Goal: Check status: Check status

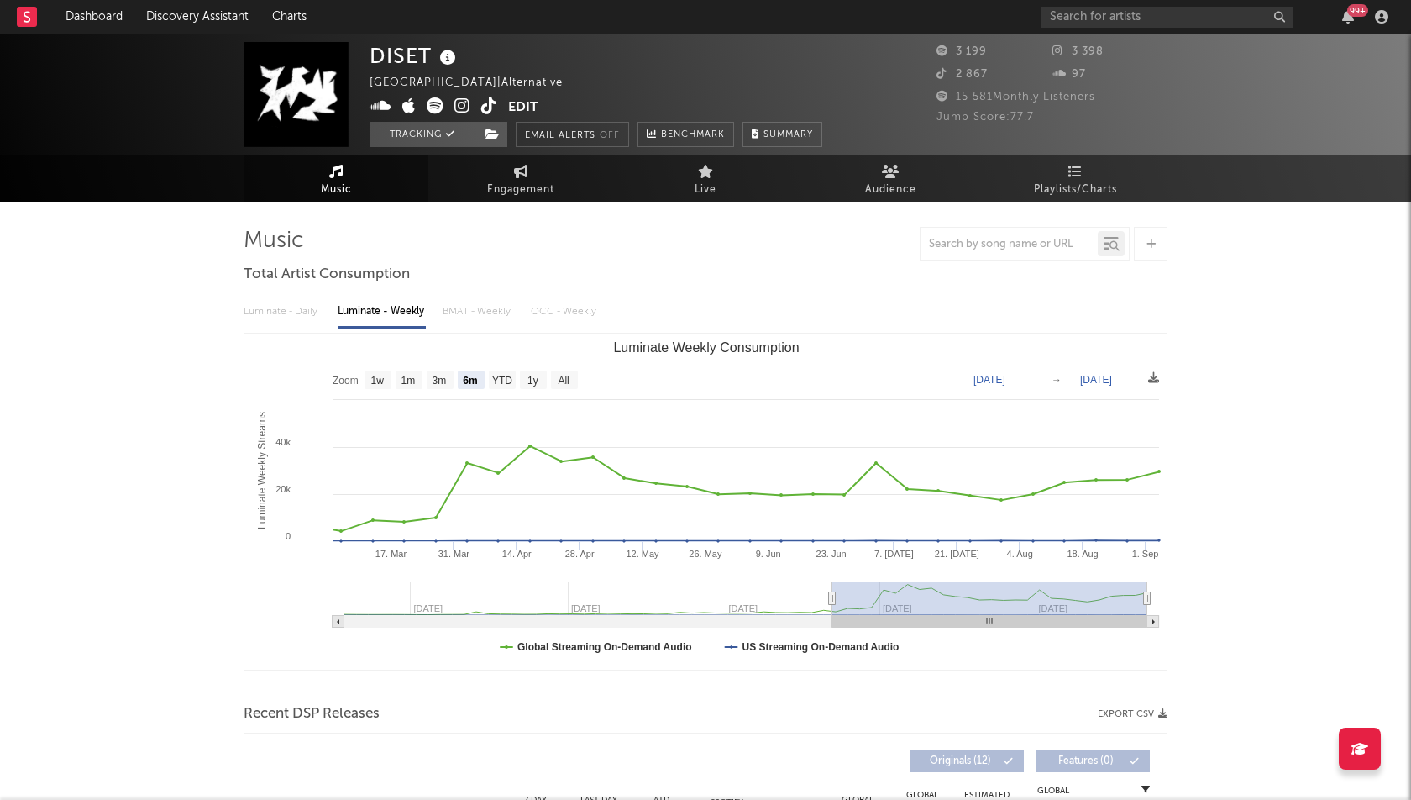
select select "6m"
click at [515, 196] on span "Engagement" at bounding box center [520, 190] width 67 height 20
select select "1w"
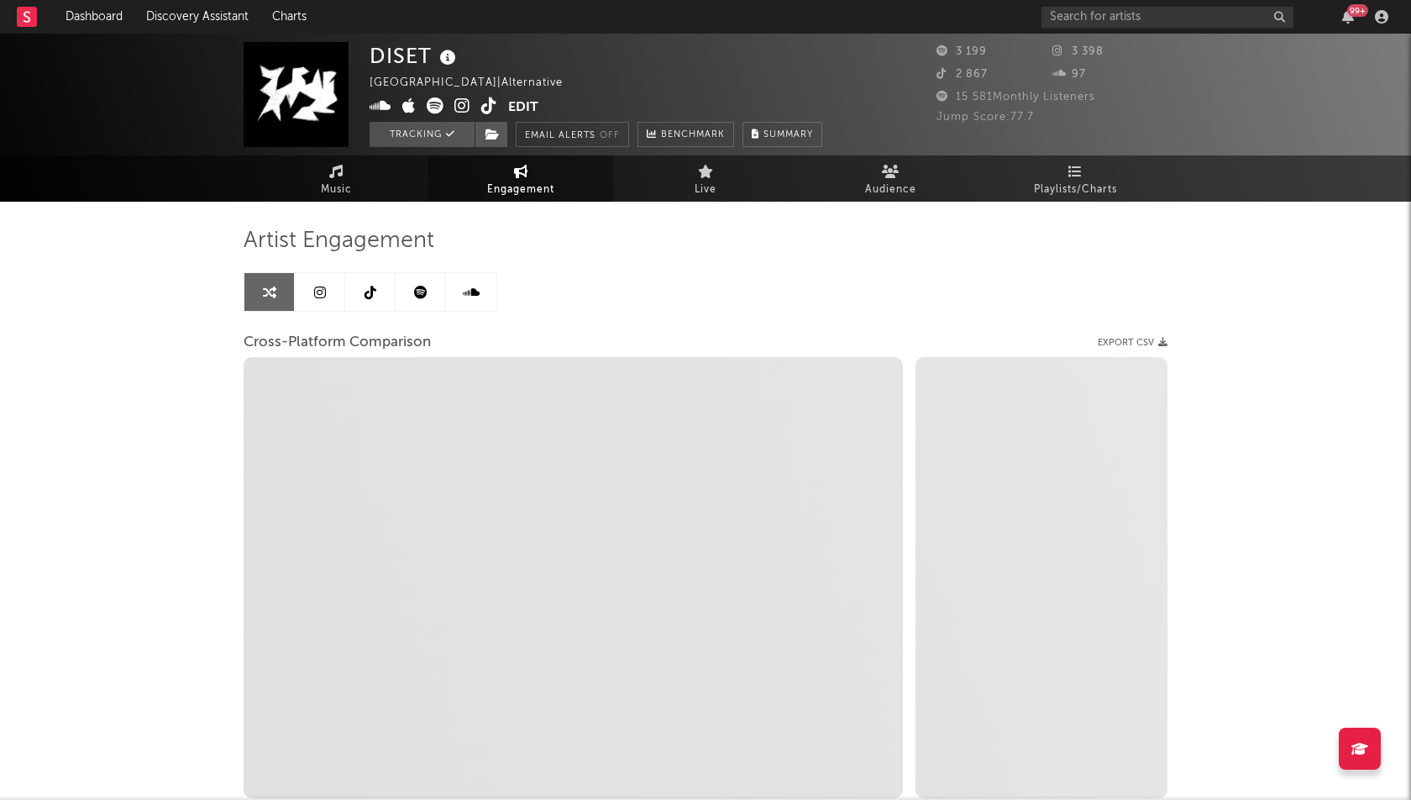
select select "1m"
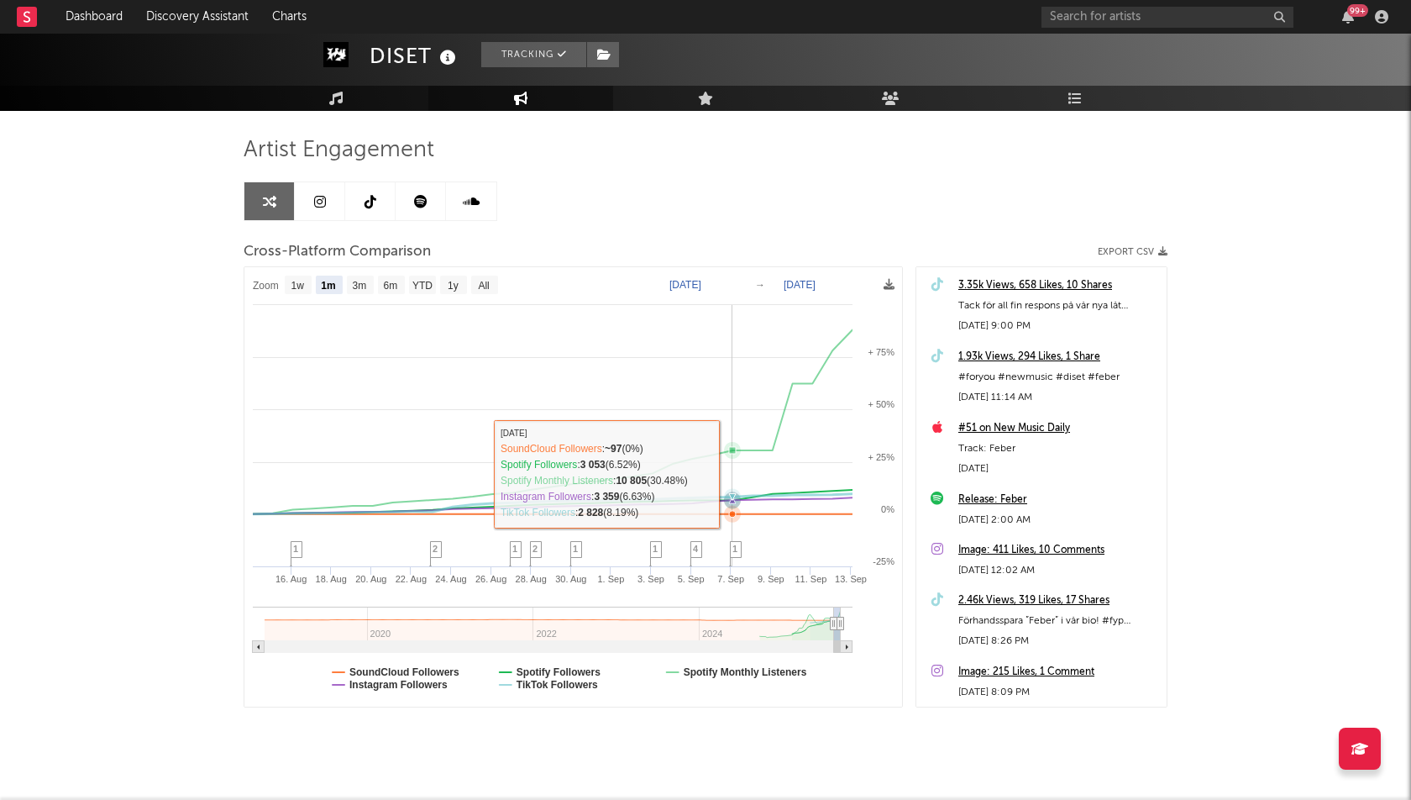
scroll to position [114, 0]
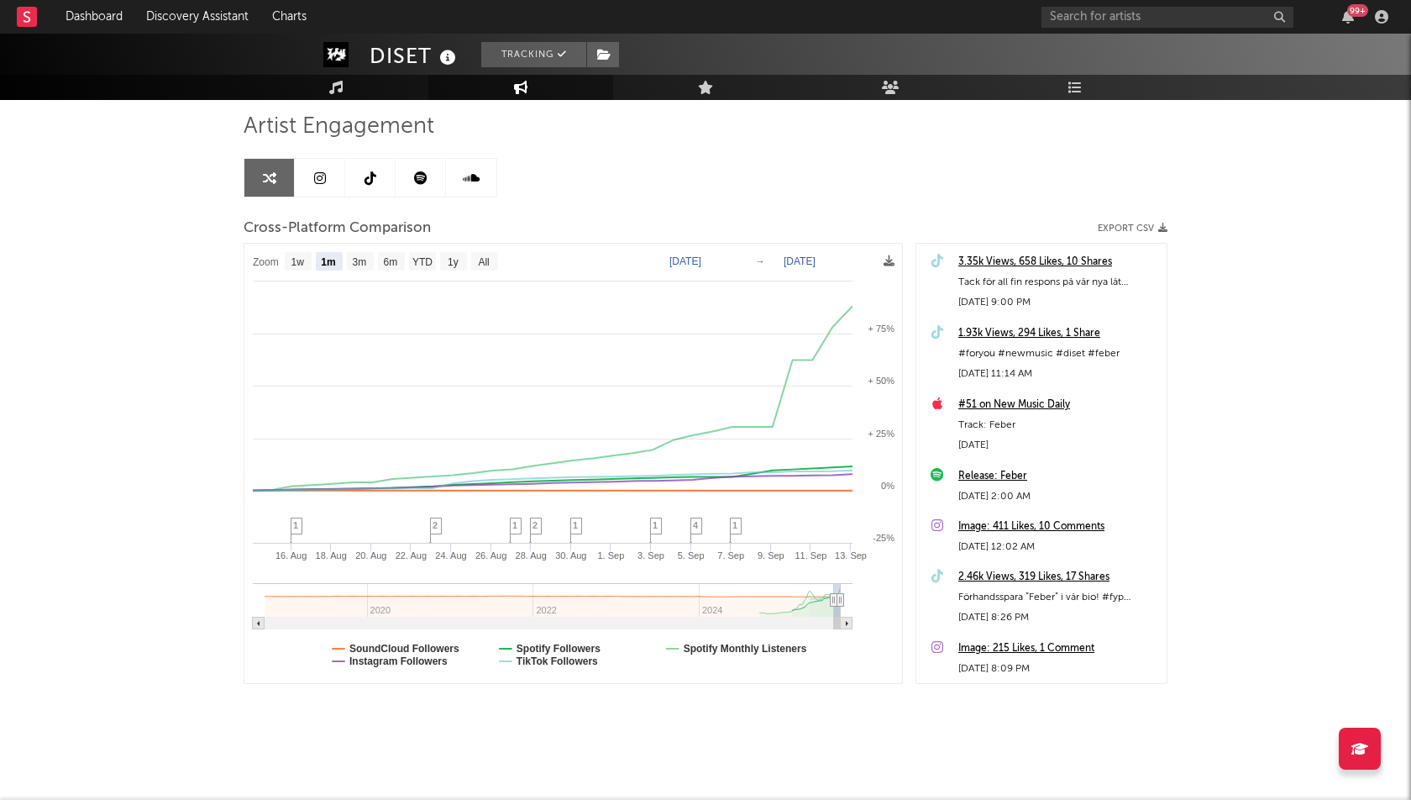
type input "[DATE]"
select select "3m"
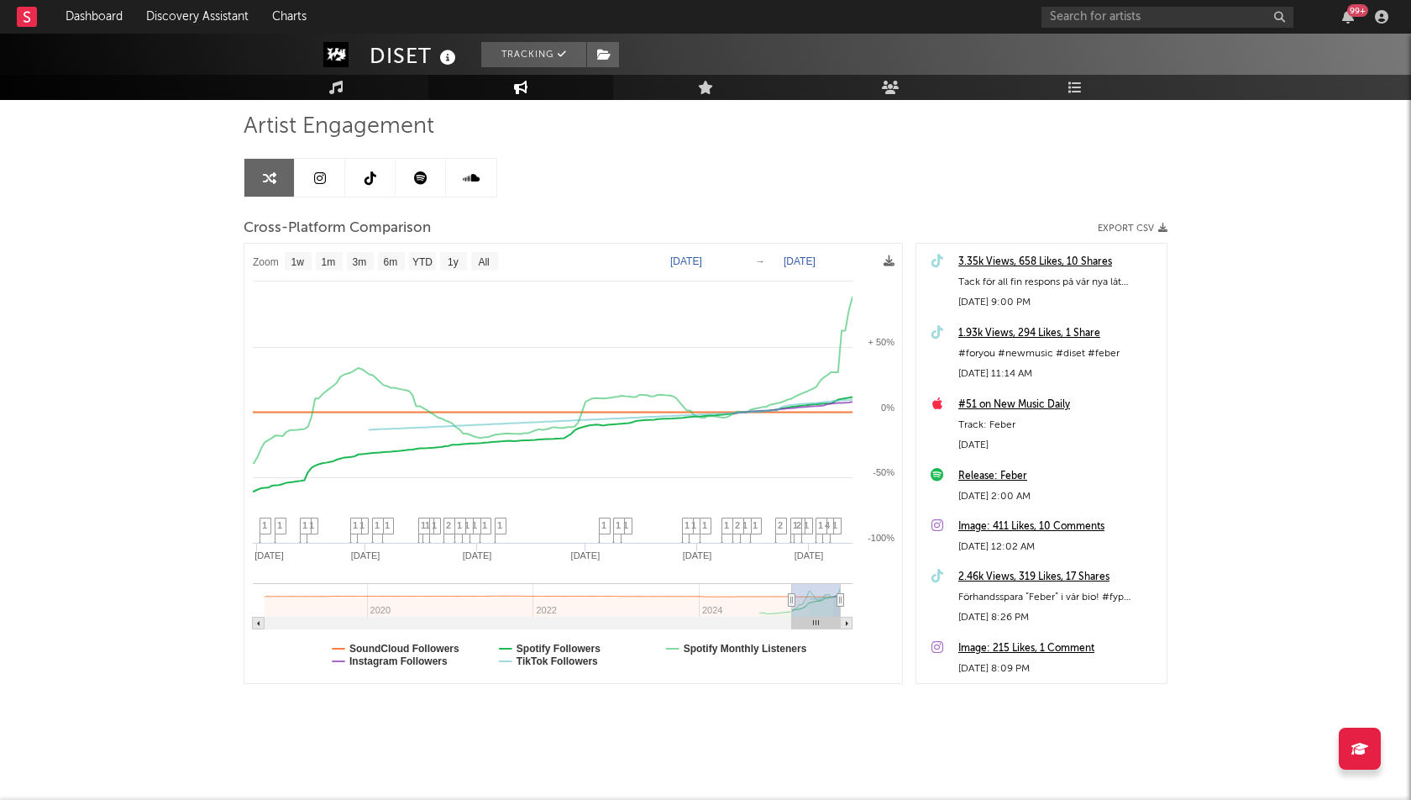
type input "[DATE]"
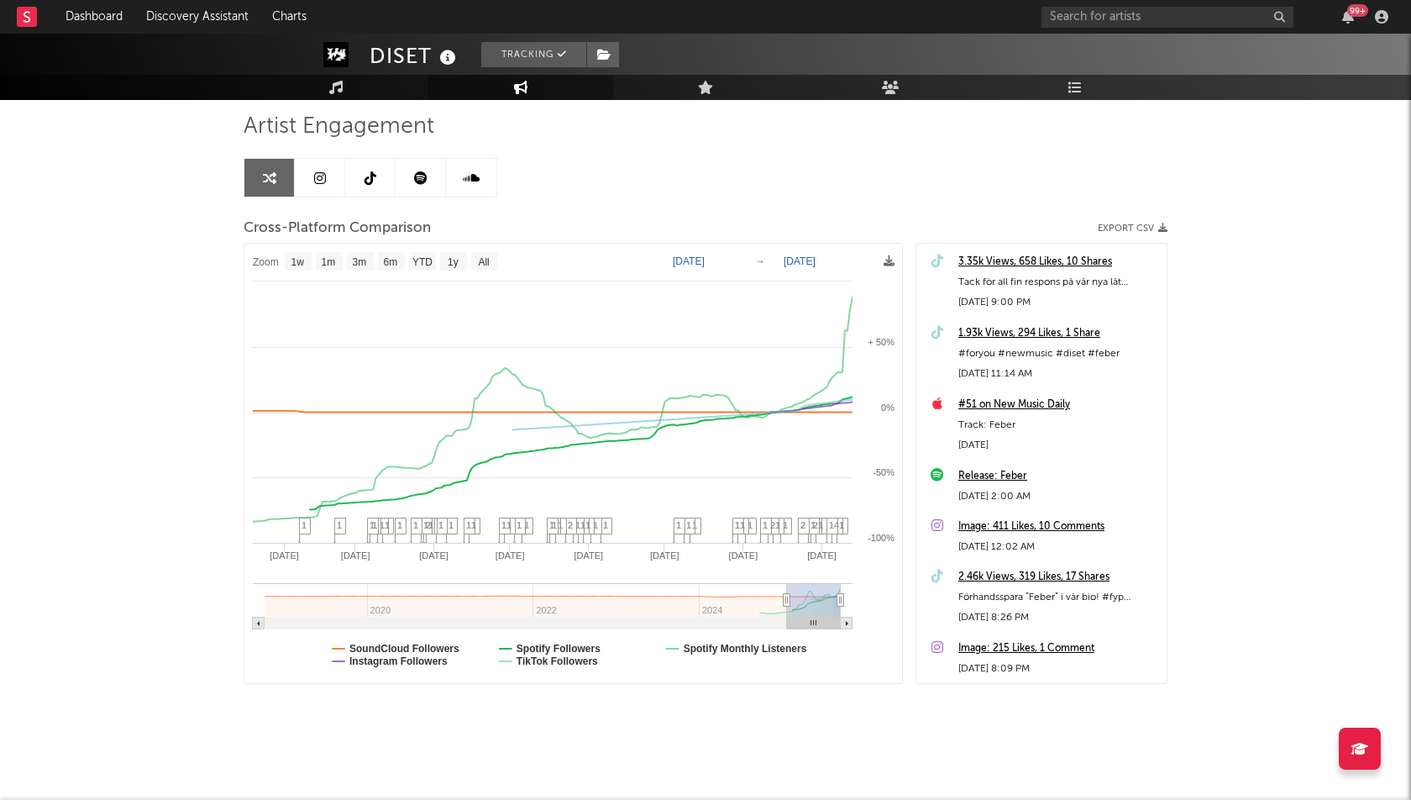
select select "1w"
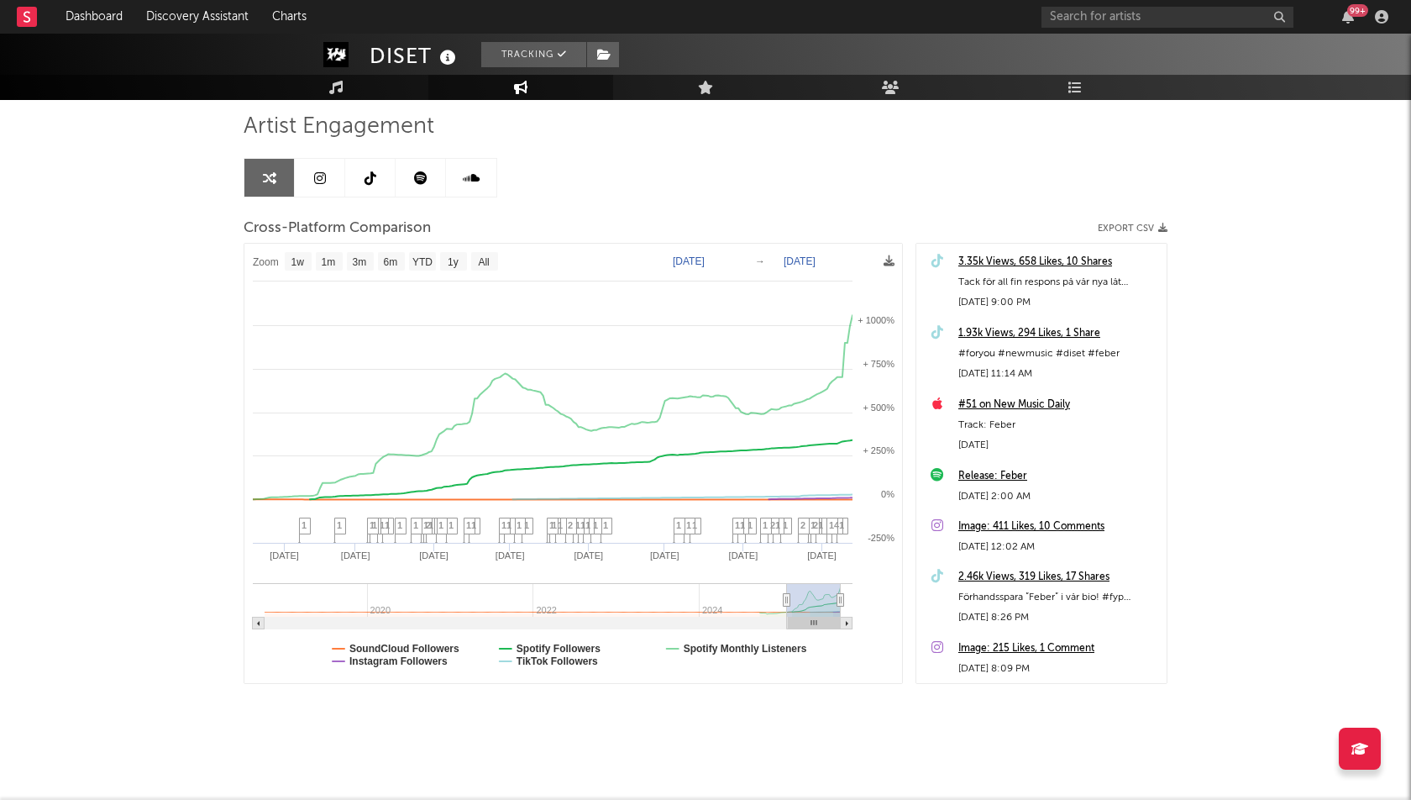
drag, startPoint x: 836, startPoint y: 595, endPoint x: 725, endPoint y: 597, distance: 110.9
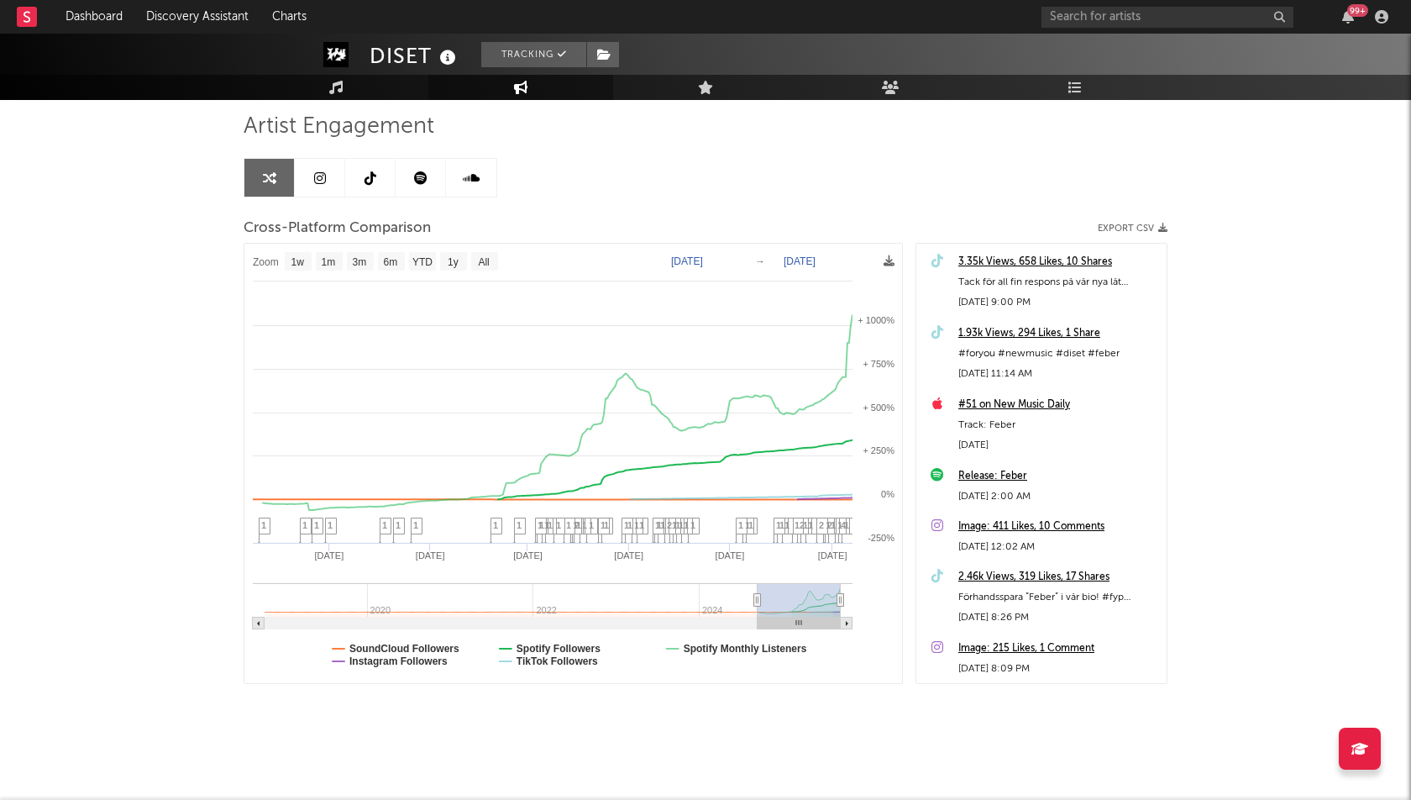
type input "[DATE]"
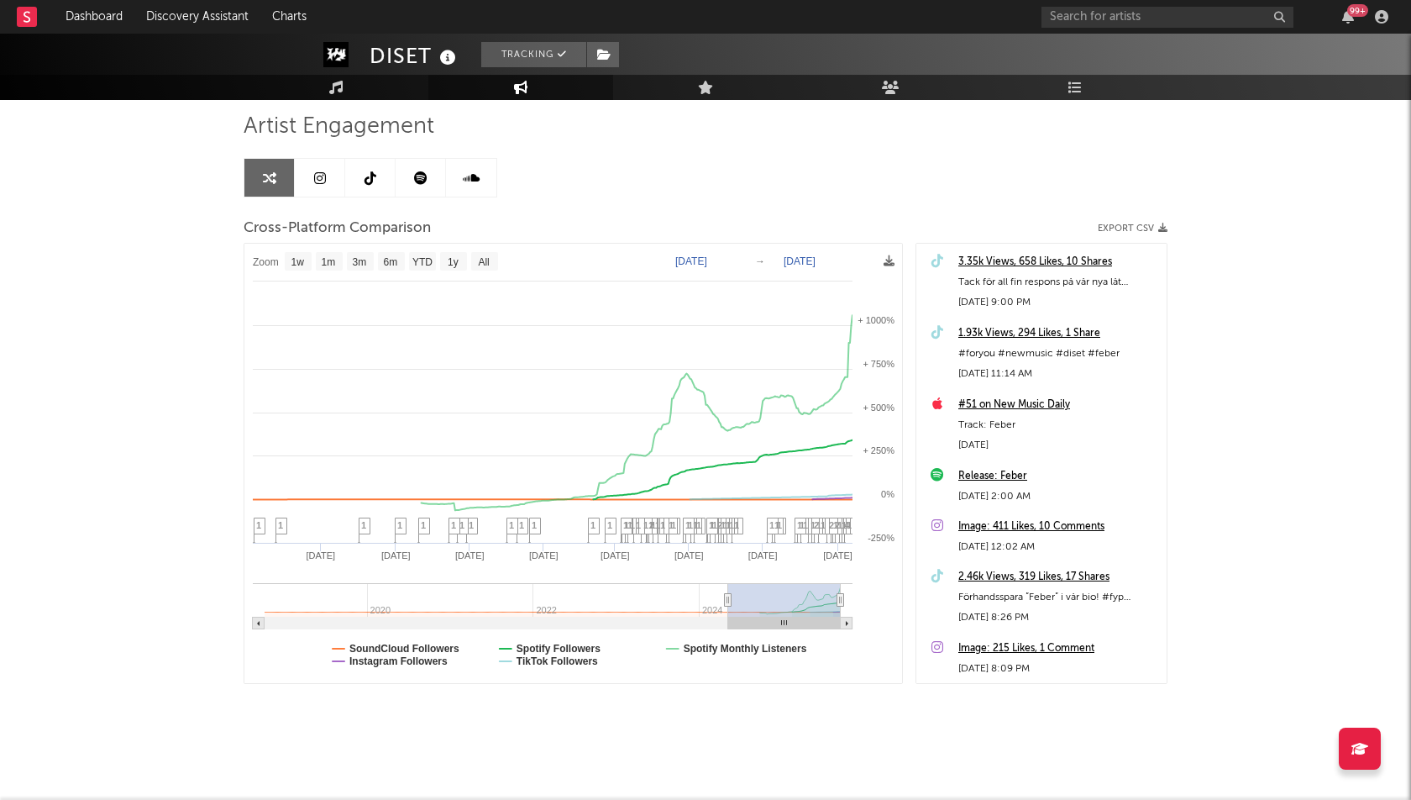
select select "1w"
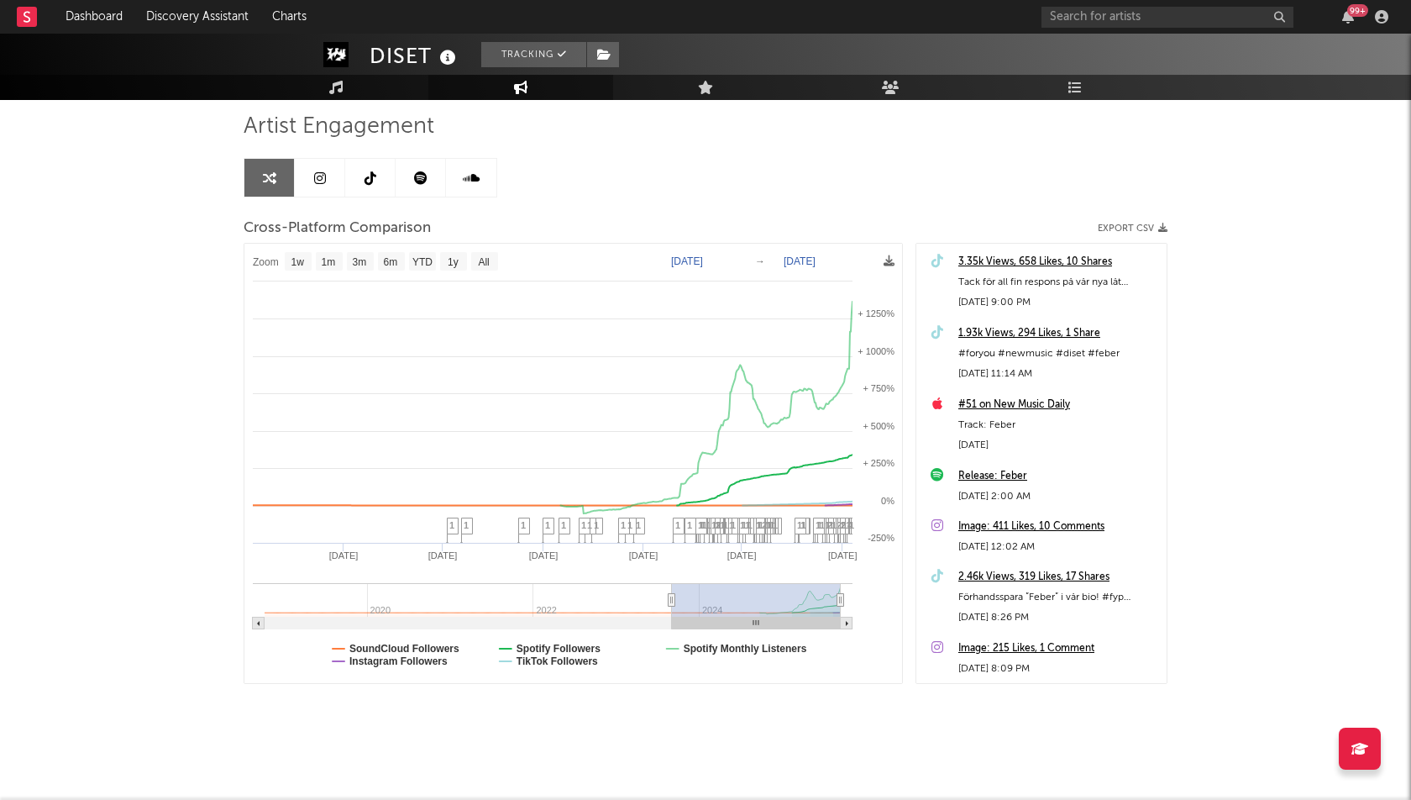
type input "[DATE]"
drag, startPoint x: 728, startPoint y: 597, endPoint x: 671, endPoint y: 598, distance: 57.2
click at [671, 598] on icon at bounding box center [671, 600] width 7 height 13
select select "1w"
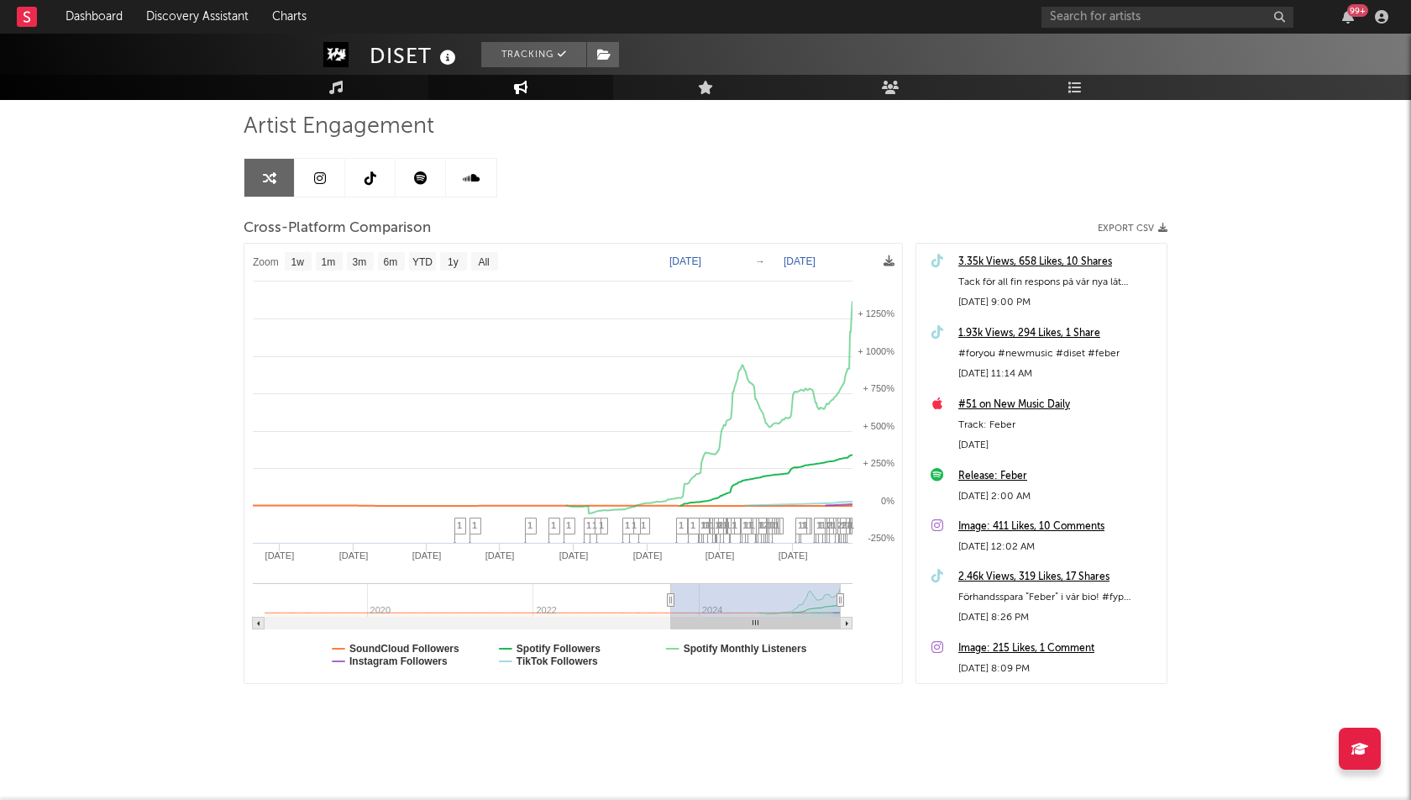
drag, startPoint x: 675, startPoint y: 597, endPoint x: 693, endPoint y: 597, distance: 17.6
type input "[DATE]"
drag, startPoint x: 670, startPoint y: 602, endPoint x: 693, endPoint y: 602, distance: 22.7
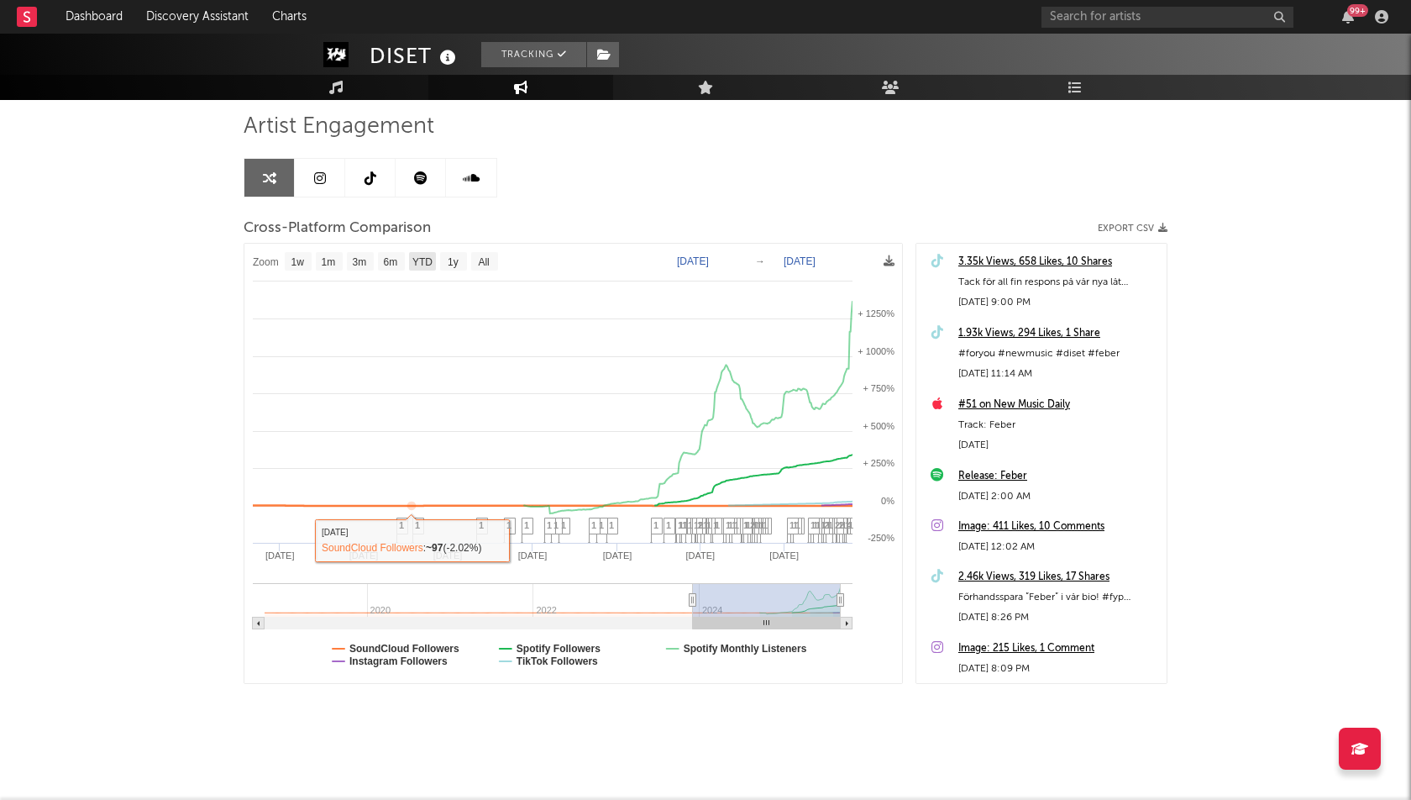
click at [421, 252] on rect at bounding box center [422, 261] width 27 height 18
select select "YTD"
type input "[DATE]"
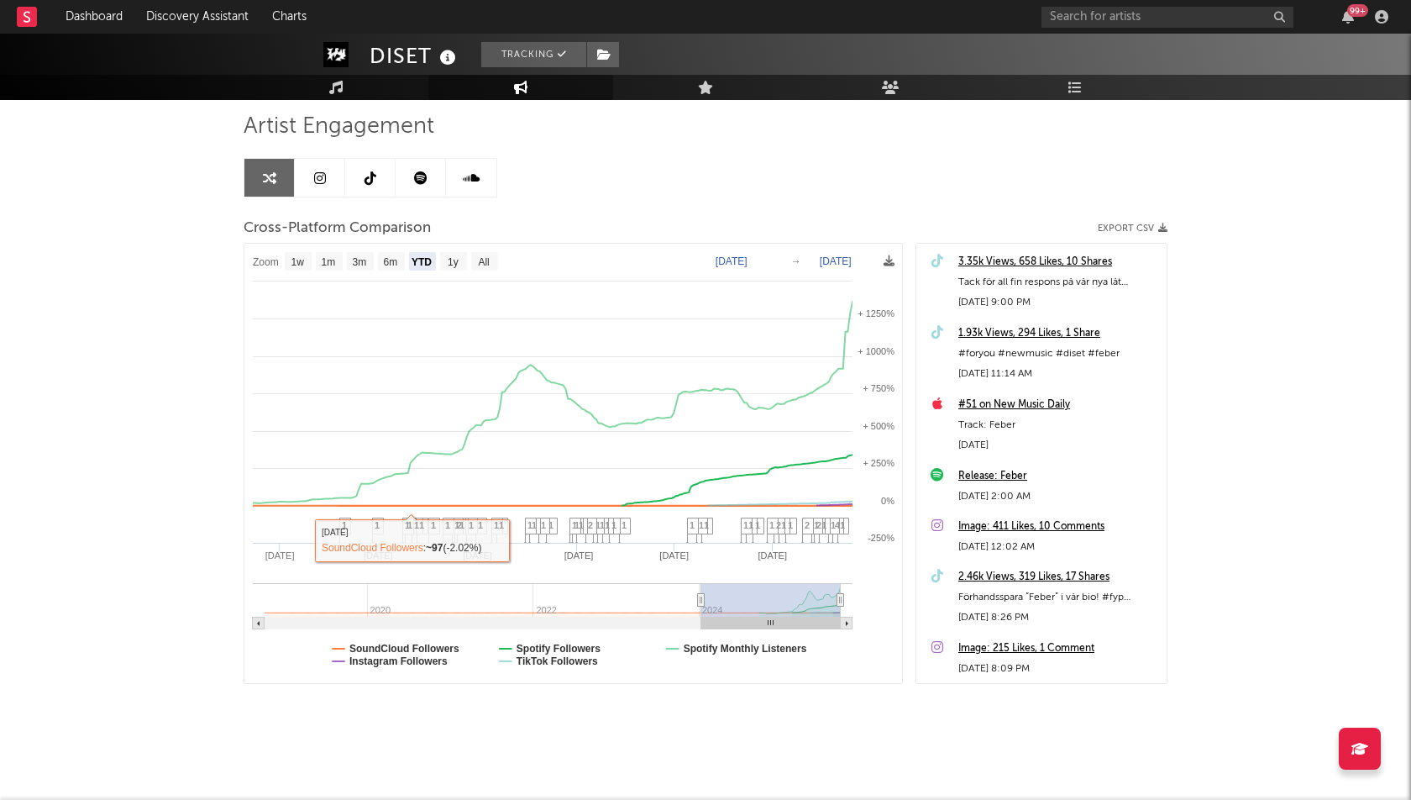
select select "1w"
